Goal: Find specific page/section: Find specific page/section

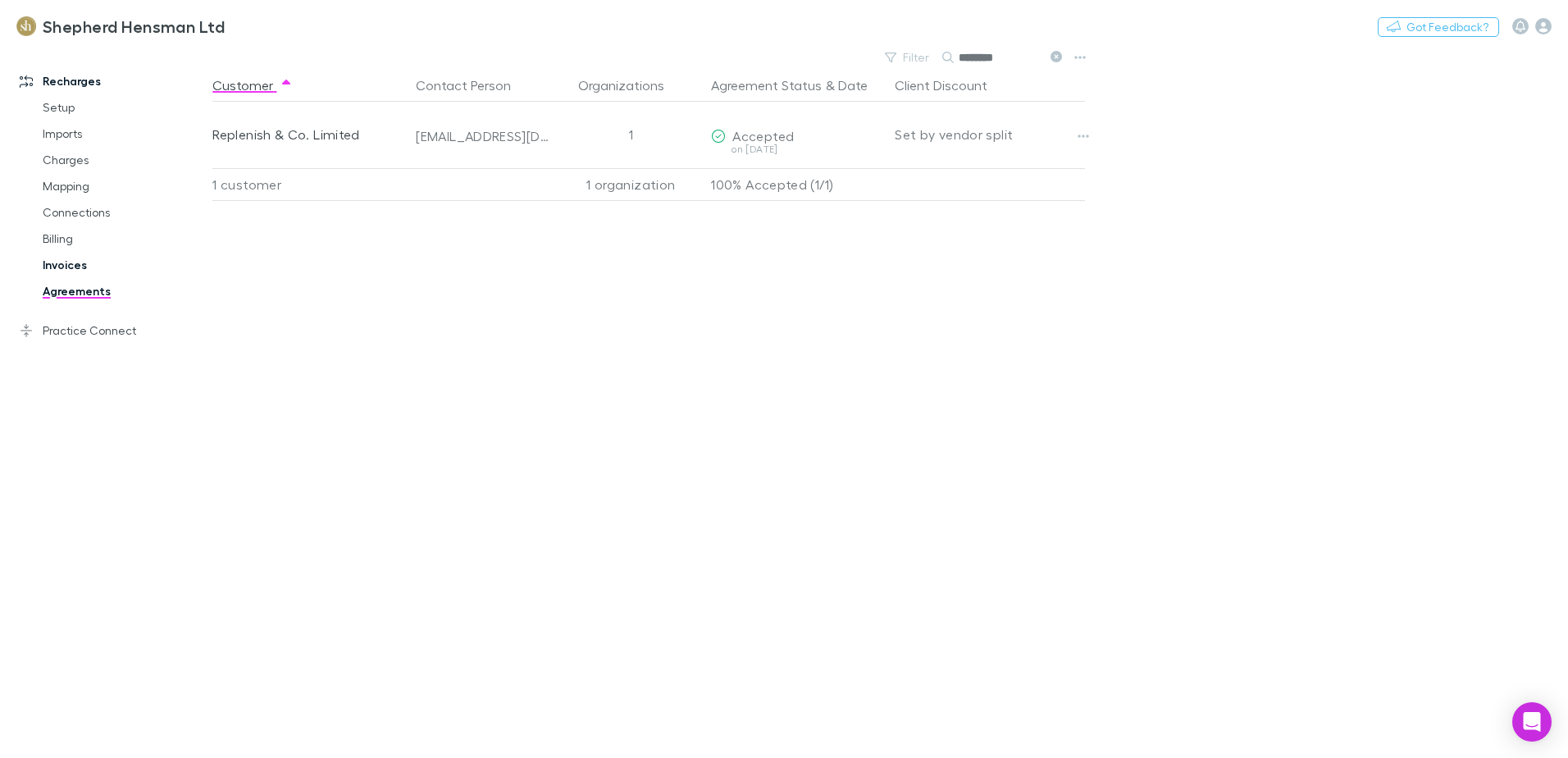
click at [61, 268] on link "Invoices" at bounding box center [124, 265] width 195 height 26
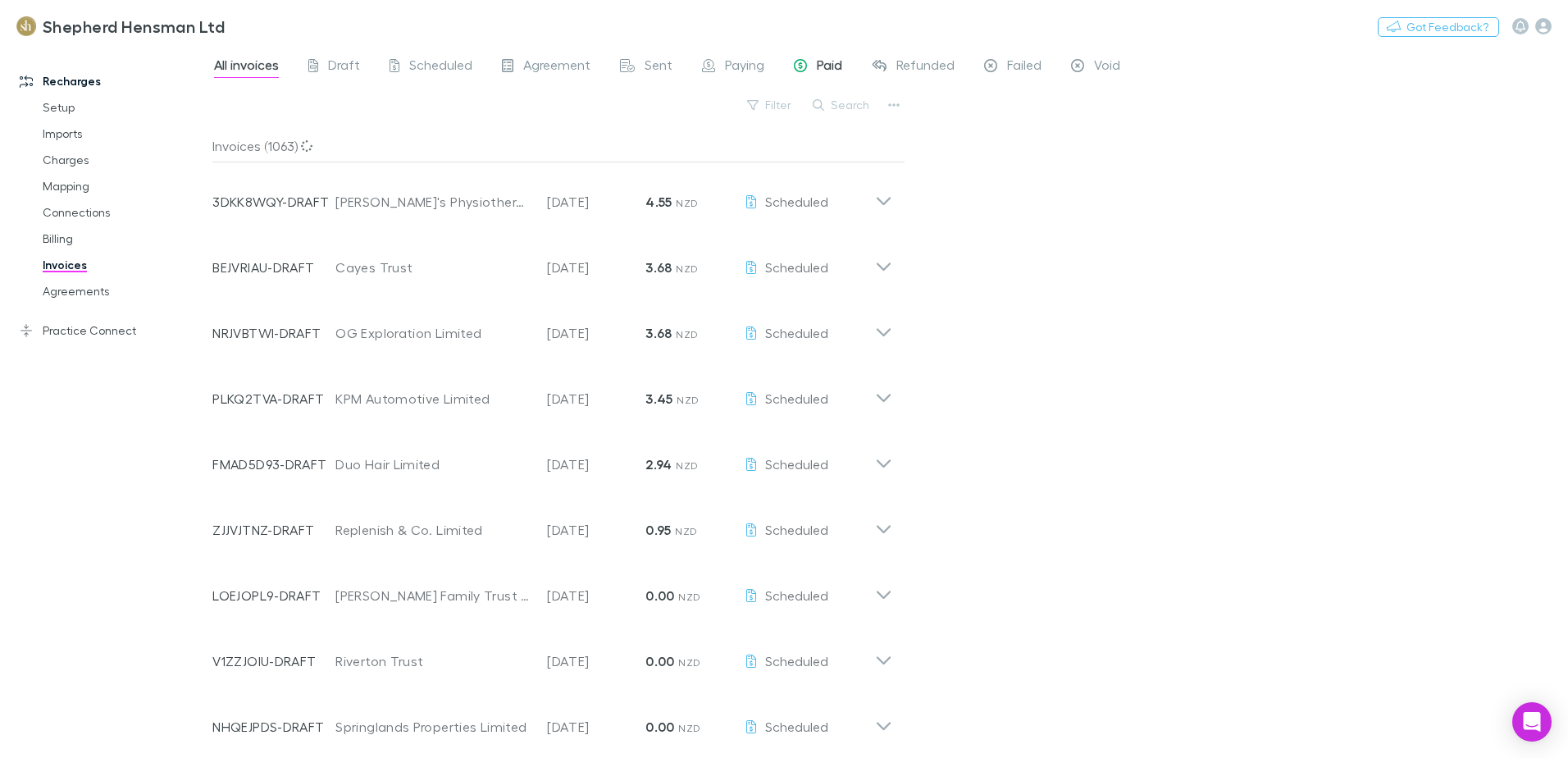
click at [824, 66] on span "Paid" at bounding box center [829, 67] width 26 height 22
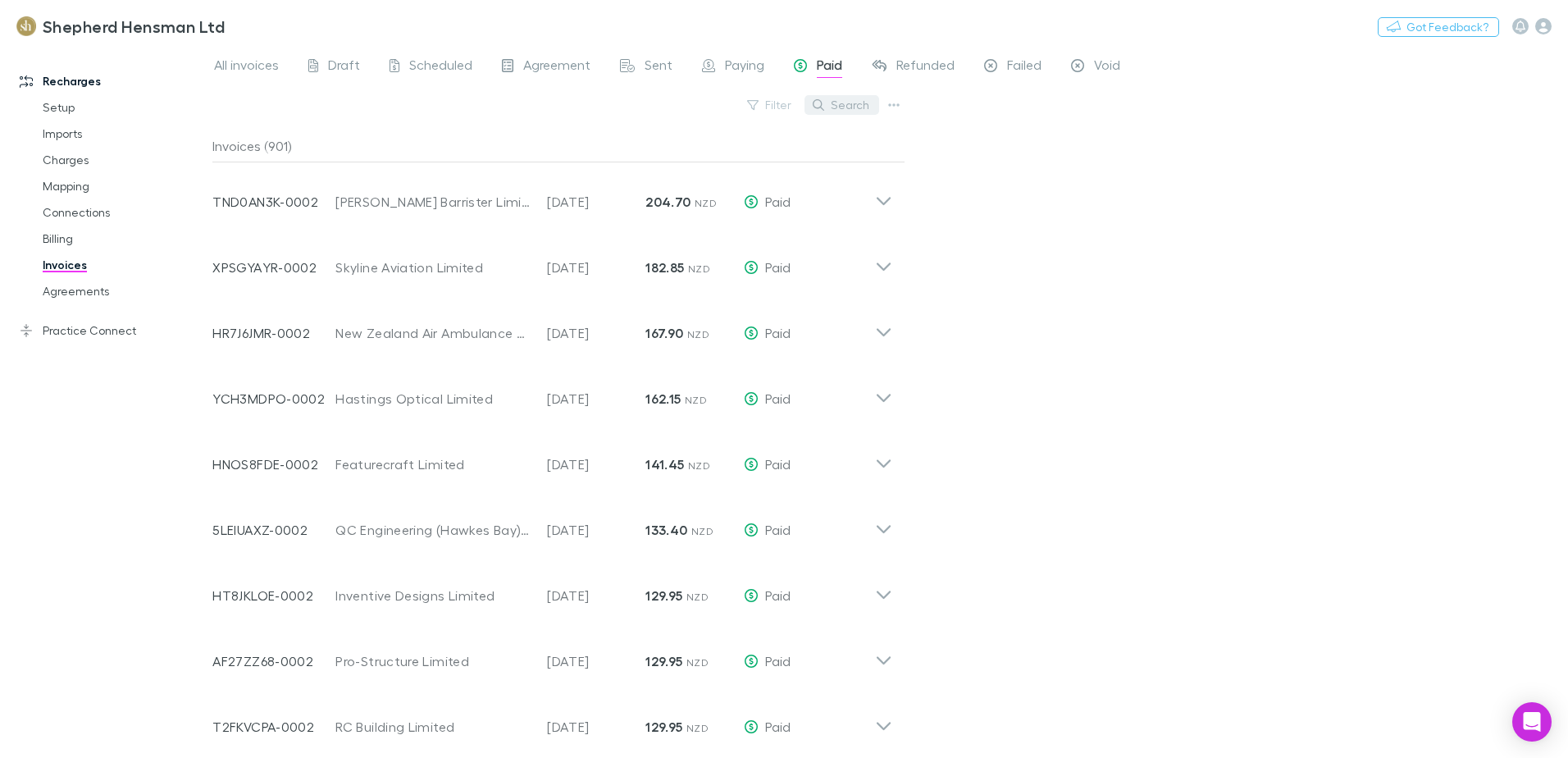
click at [849, 109] on button "Search" at bounding box center [841, 105] width 75 height 20
type input "*"
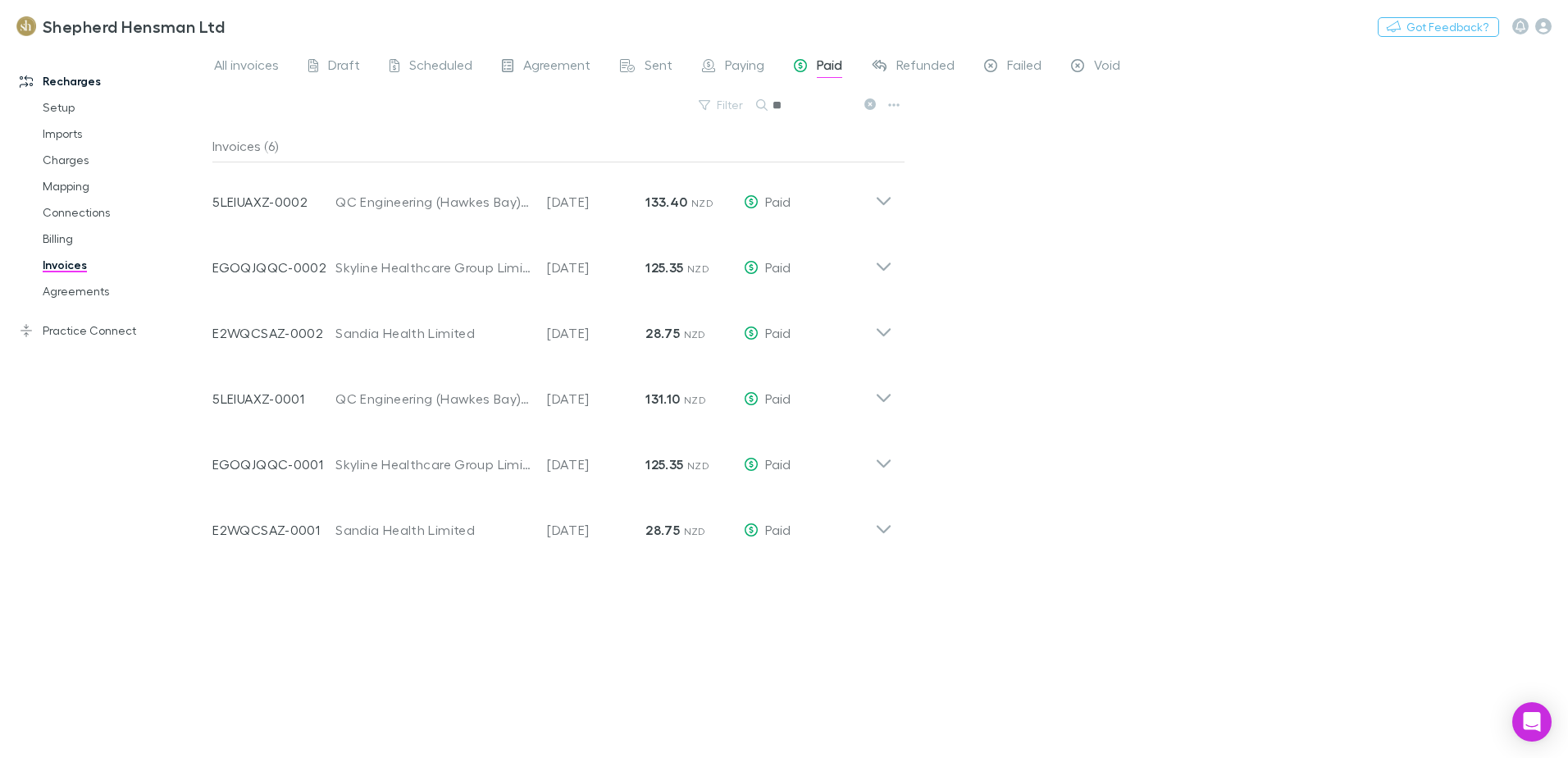
type input "*"
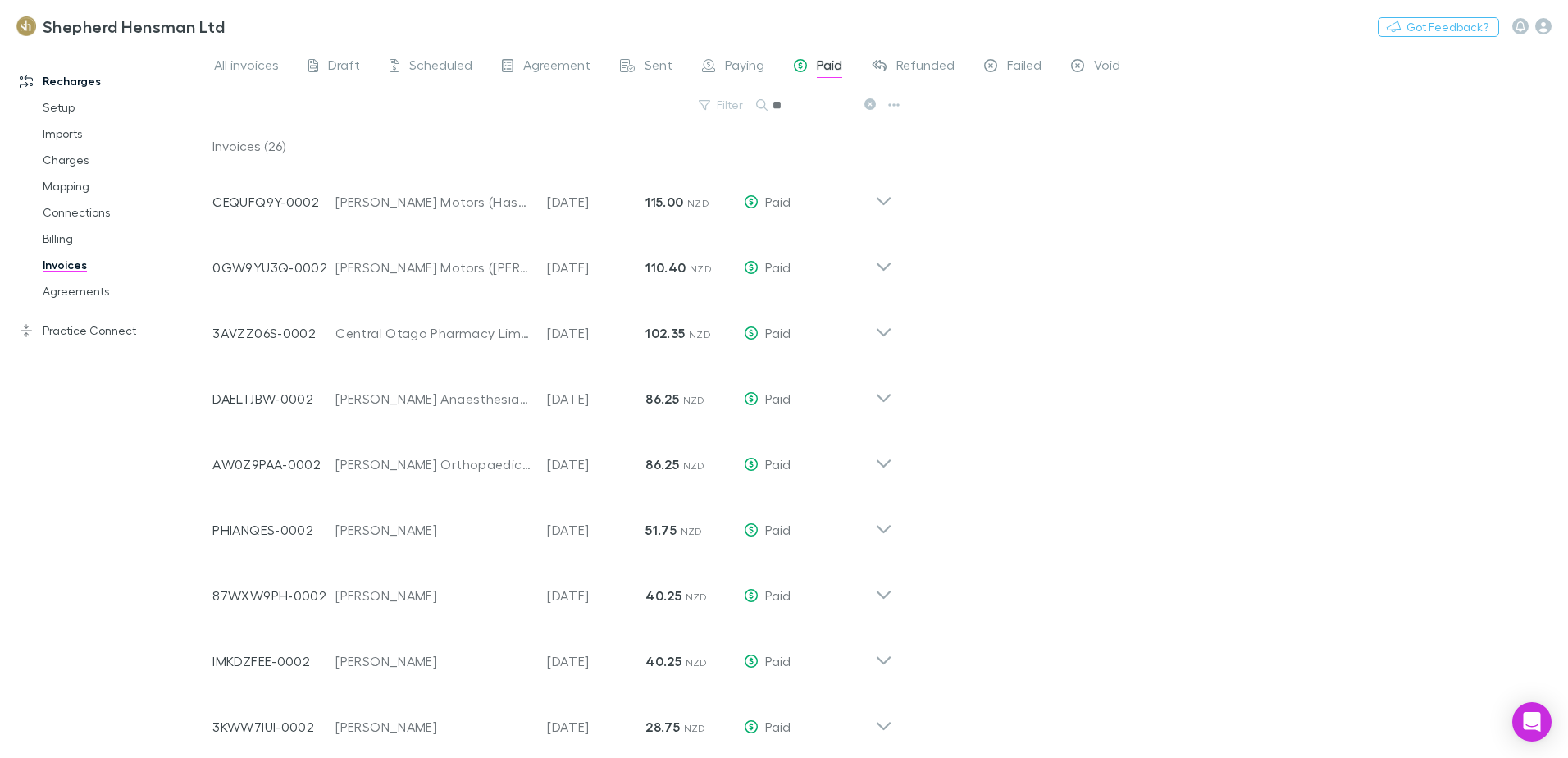
type input "*"
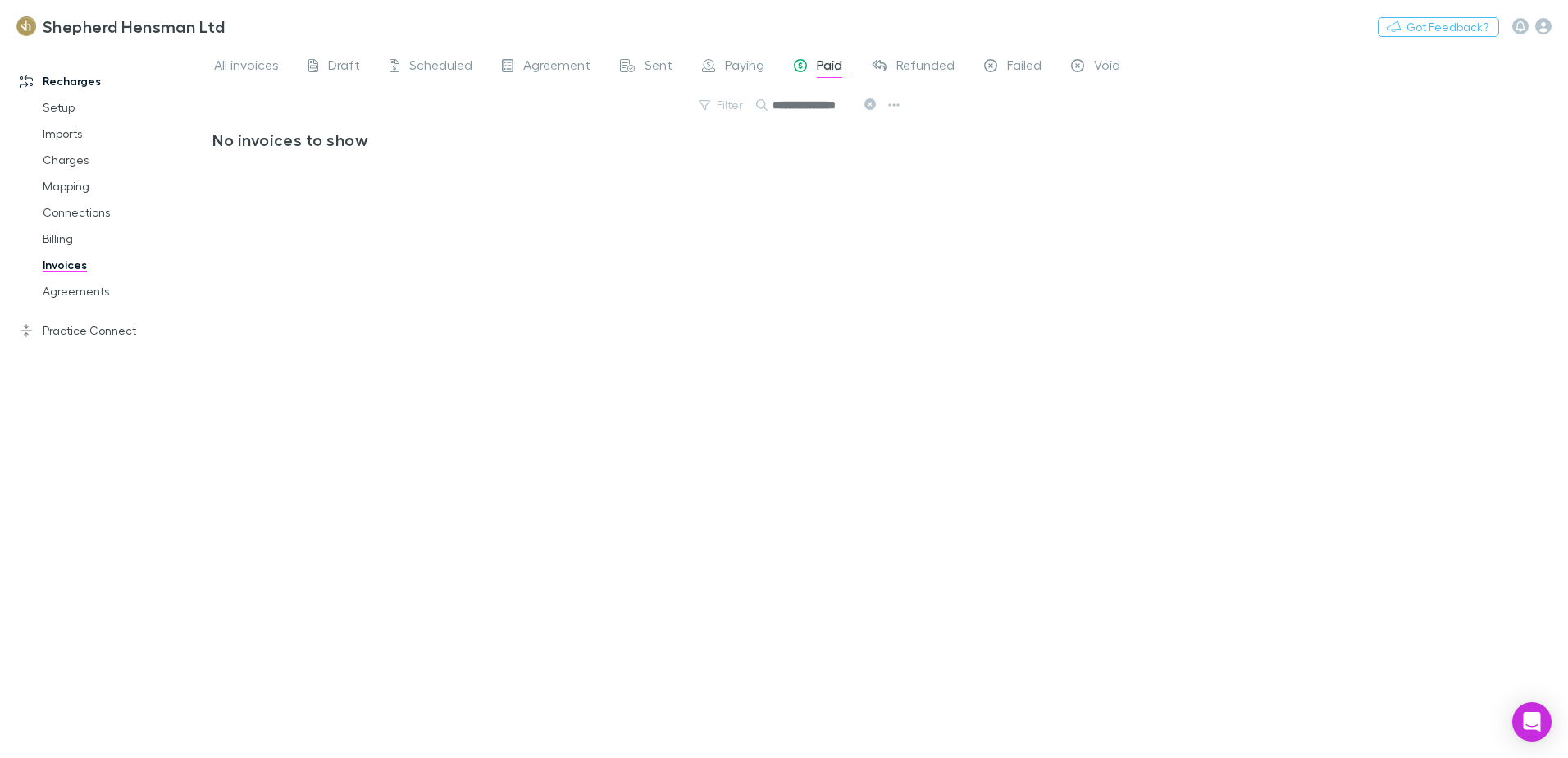
scroll to position [0, 8]
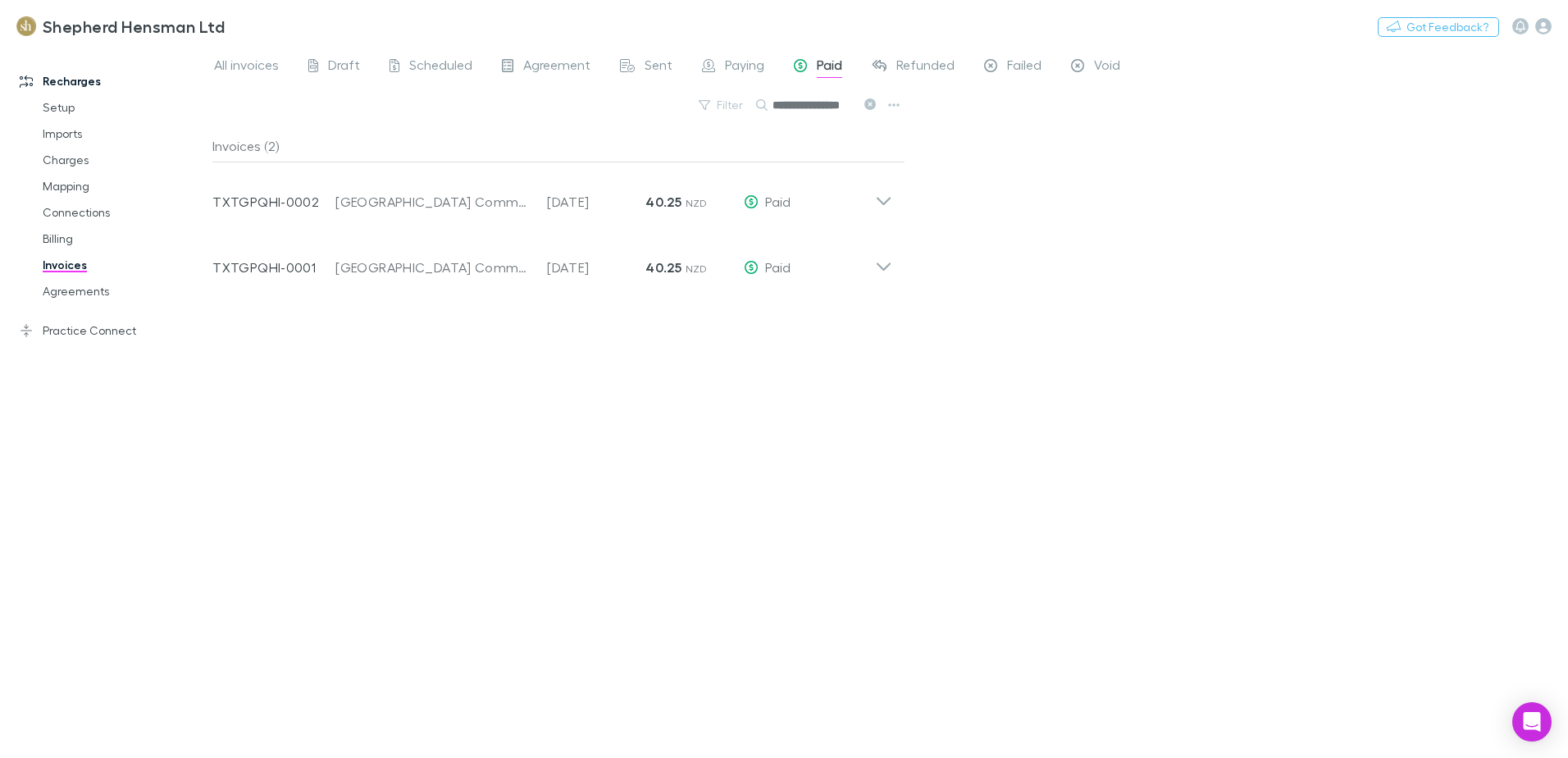
scroll to position [0, 9]
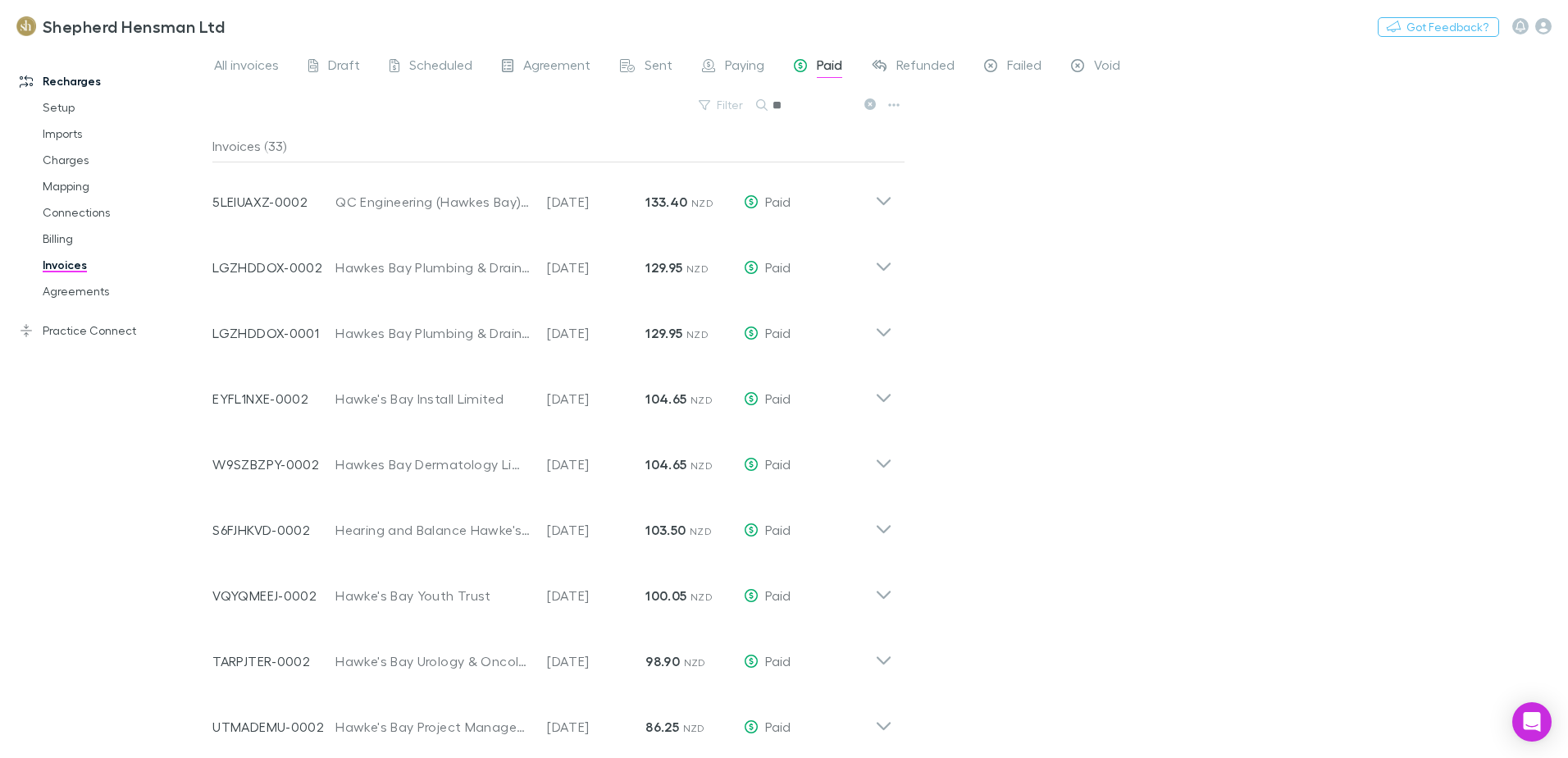
type input "*"
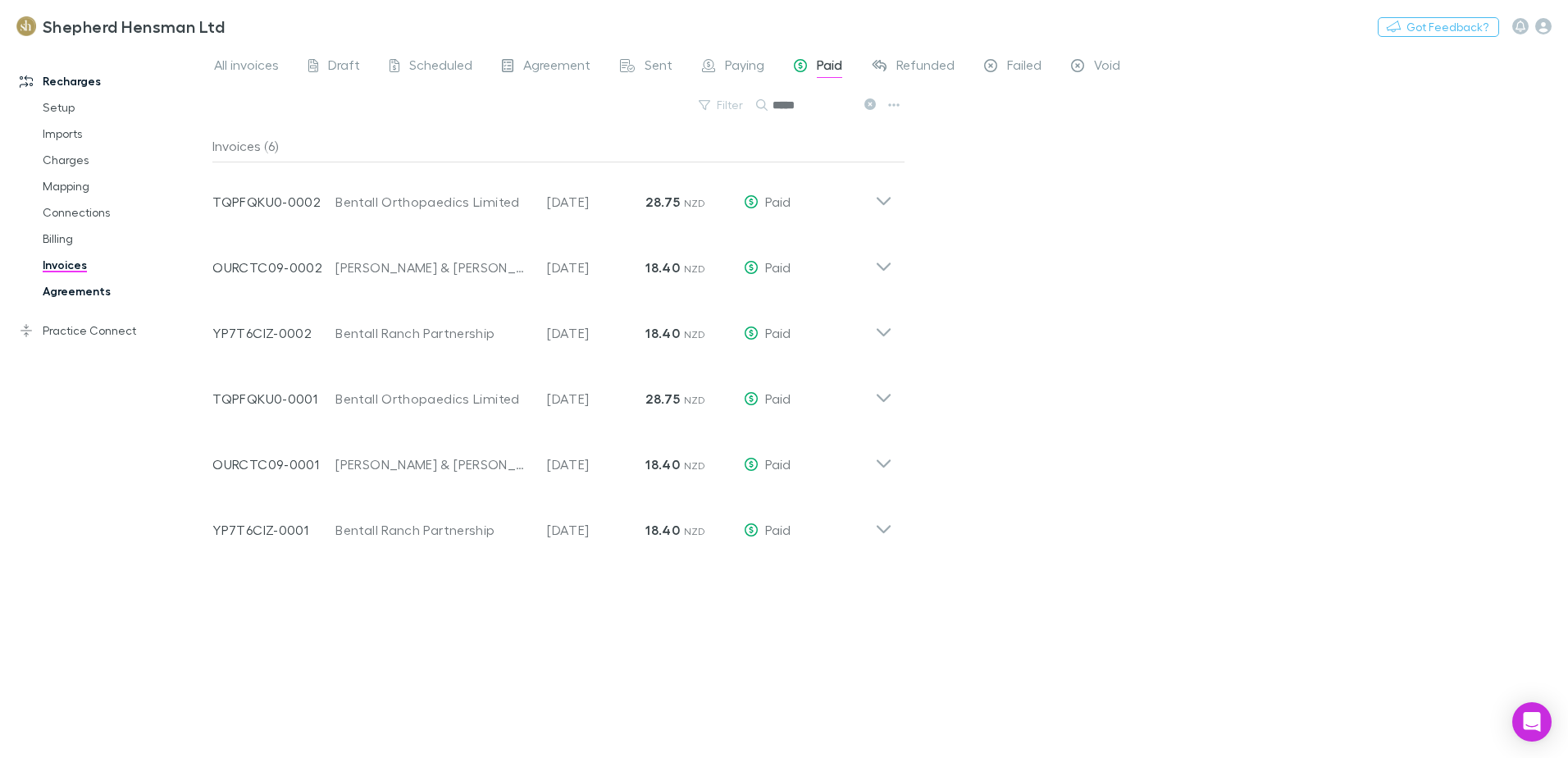
type input "*****"
click at [62, 290] on link "Agreements" at bounding box center [124, 291] width 195 height 26
